Goal: Navigation & Orientation: Find specific page/section

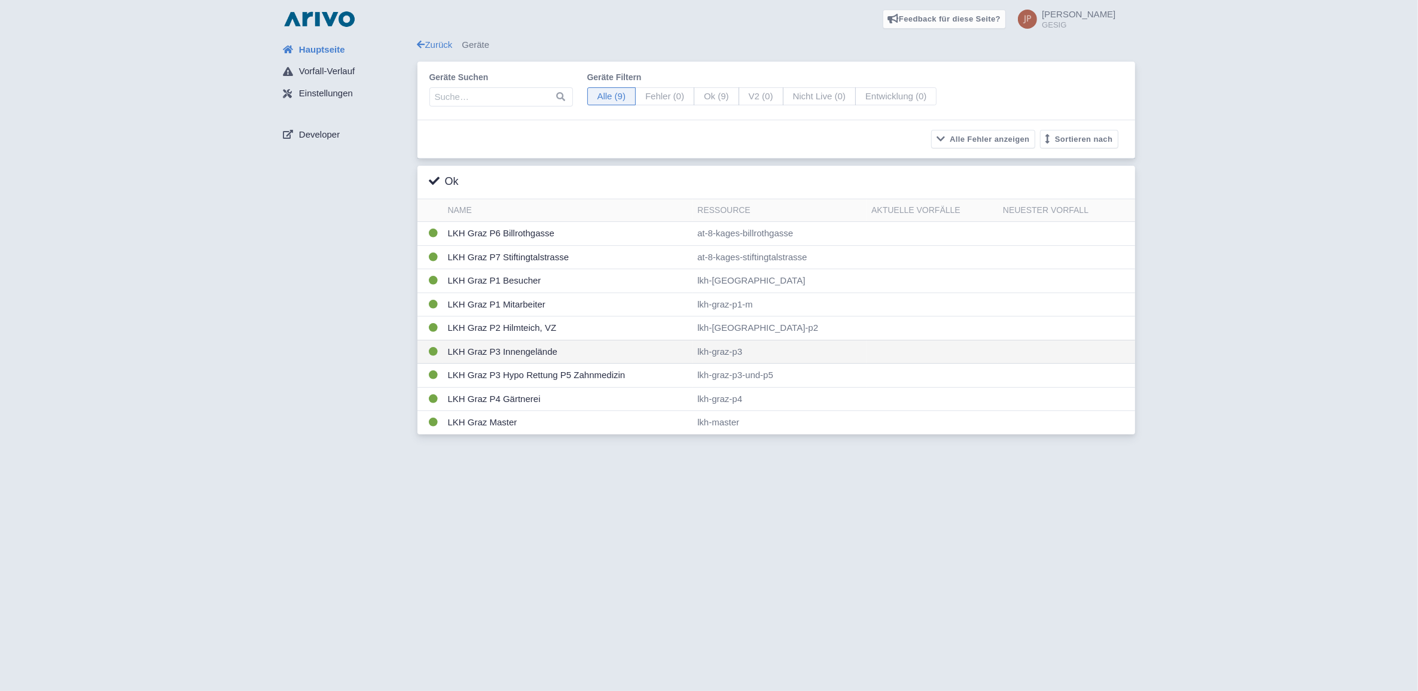
click at [487, 355] on td "LKH Graz P3 Innengelände" at bounding box center [568, 352] width 250 height 24
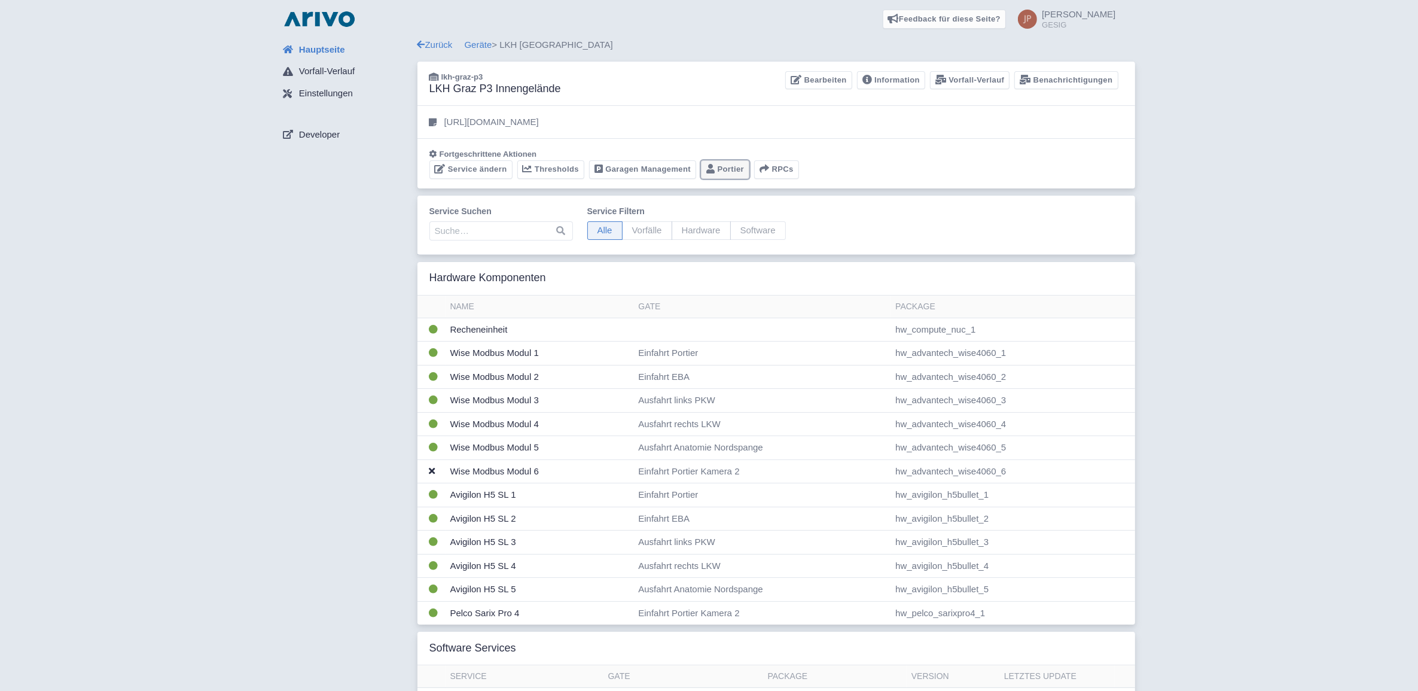
click at [719, 170] on link "Portier" at bounding box center [725, 169] width 48 height 19
click at [479, 45] on link "Geräte" at bounding box center [479, 44] width 28 height 10
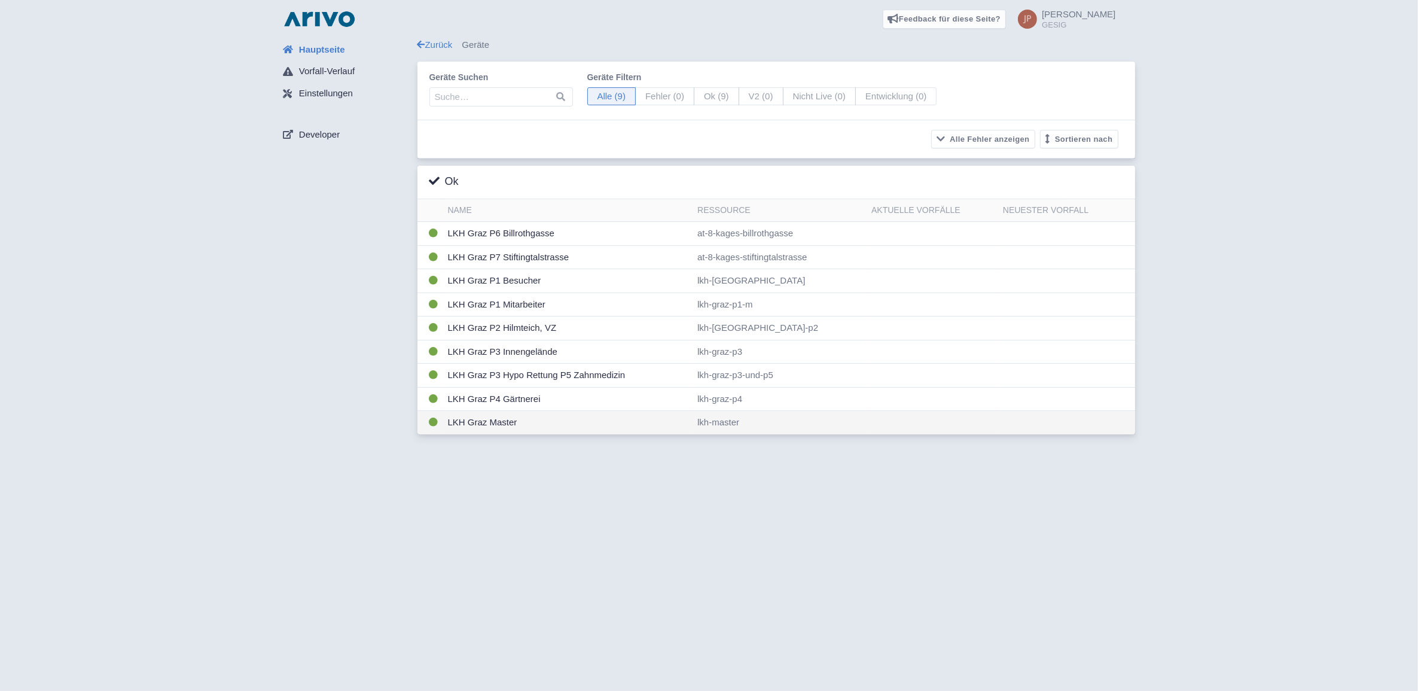
click at [483, 428] on td "LKH Graz Master" at bounding box center [568, 422] width 250 height 23
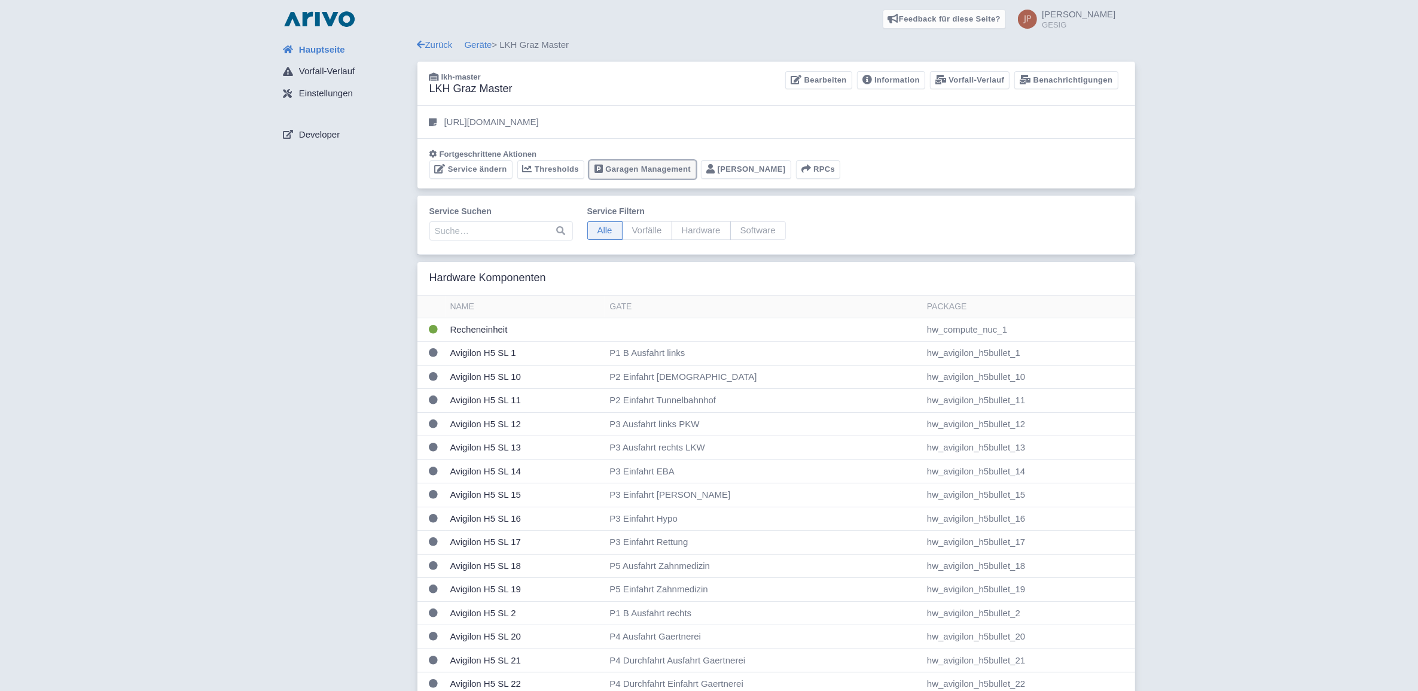
click at [654, 169] on link "Garagen Management" at bounding box center [642, 169] width 107 height 19
